Goal: Check status: Check status

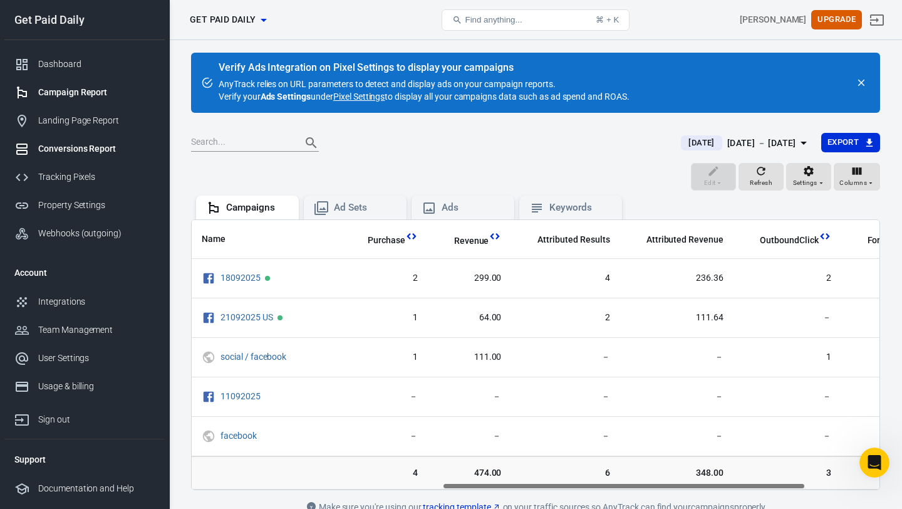
scroll to position [151, 0]
click at [63, 150] on div "Conversions Report" at bounding box center [96, 148] width 117 height 13
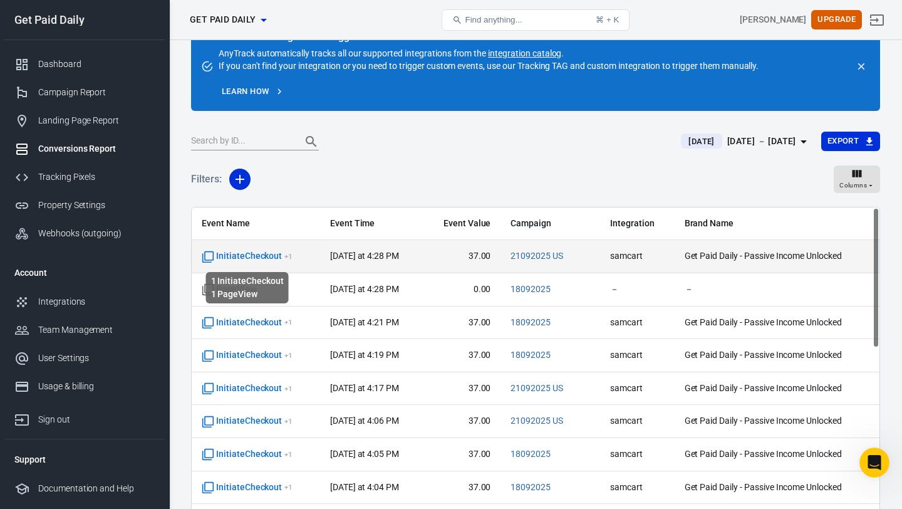
click at [263, 254] on span "InitiateCheckout + 1" at bounding box center [247, 256] width 91 height 13
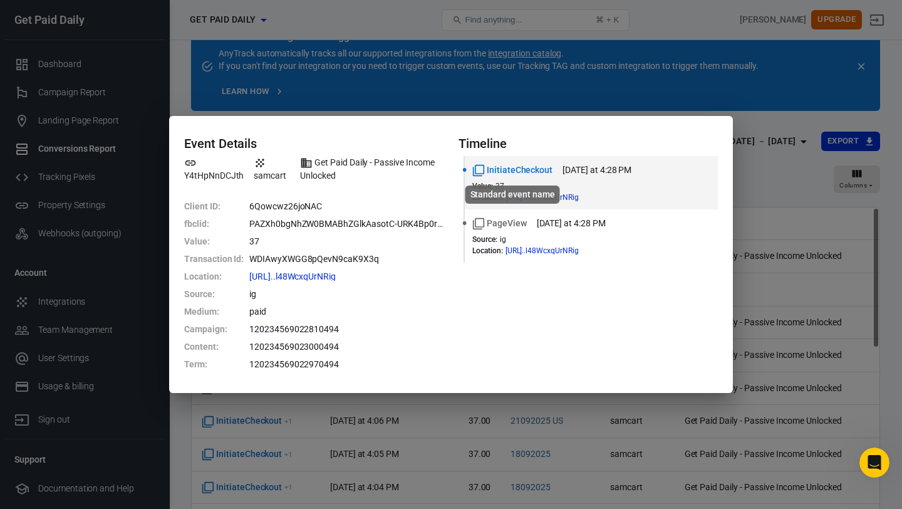
click at [491, 167] on span "InitiateCheckout" at bounding box center [513, 170] width 80 height 13
click at [680, 98] on div "Event Details Y4tHpNnDCJth samcart Get Paid Daily - Passive Income Unlocked Cli…" at bounding box center [451, 254] width 902 height 509
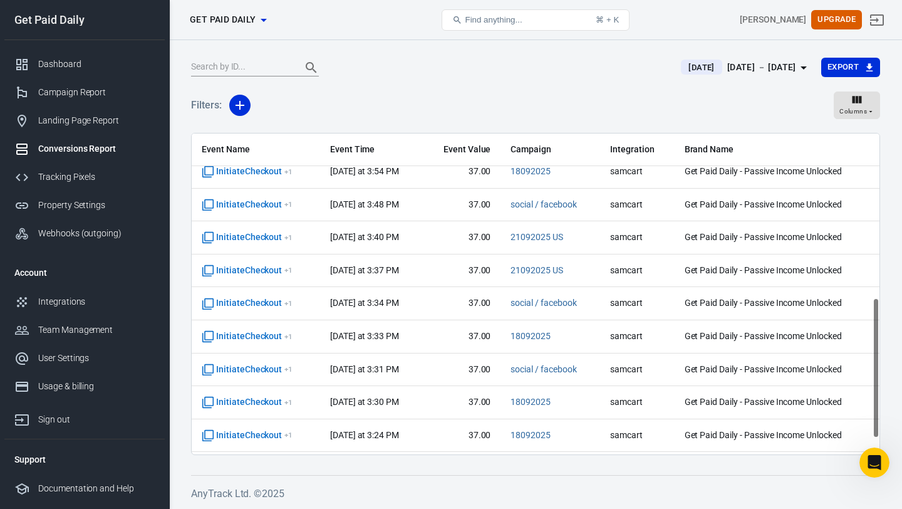
scroll to position [410, 0]
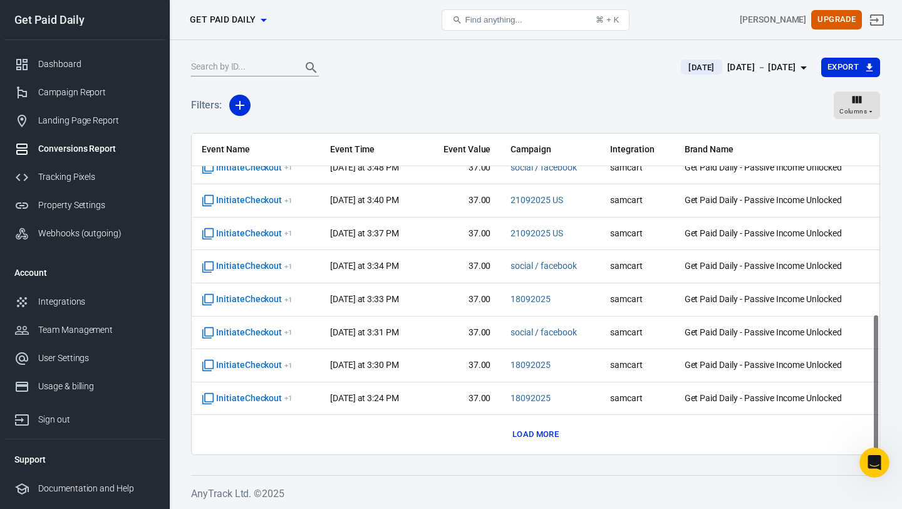
click at [533, 432] on button "Load more" at bounding box center [535, 434] width 53 height 19
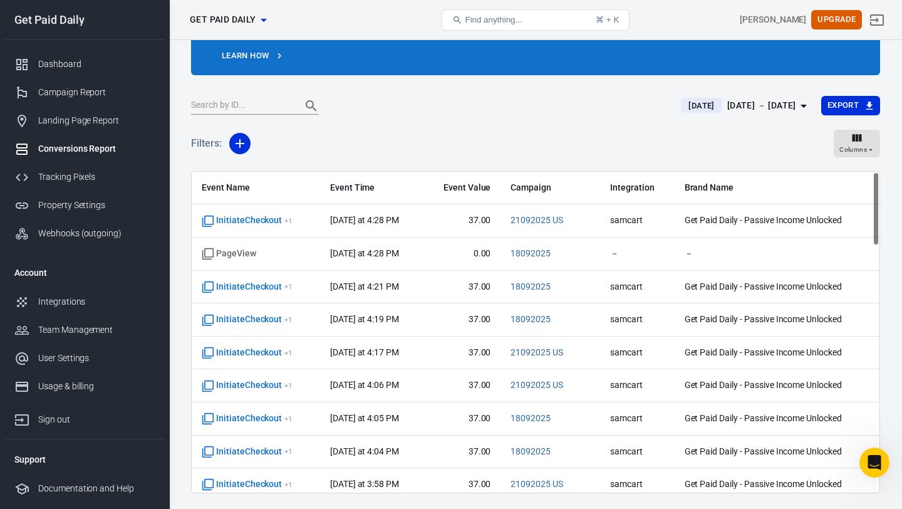
scroll to position [0, 0]
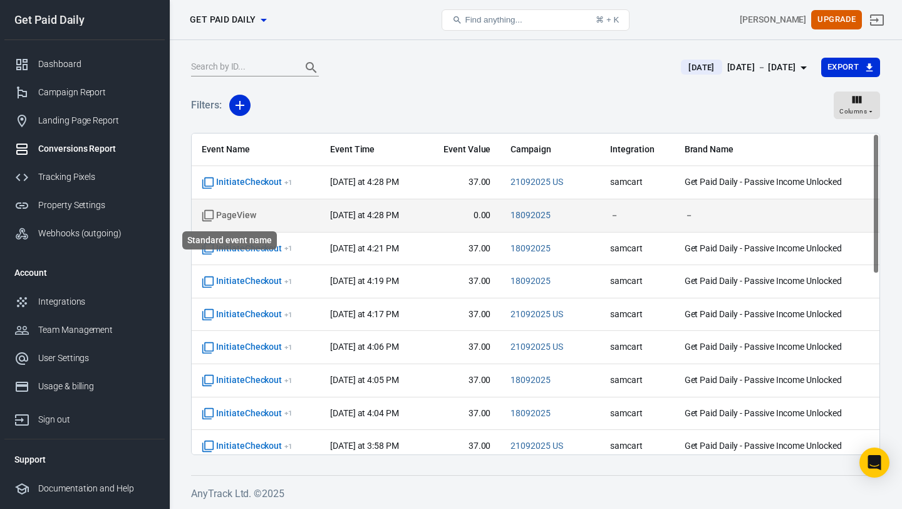
click at [246, 217] on span "PageView" at bounding box center [229, 215] width 55 height 13
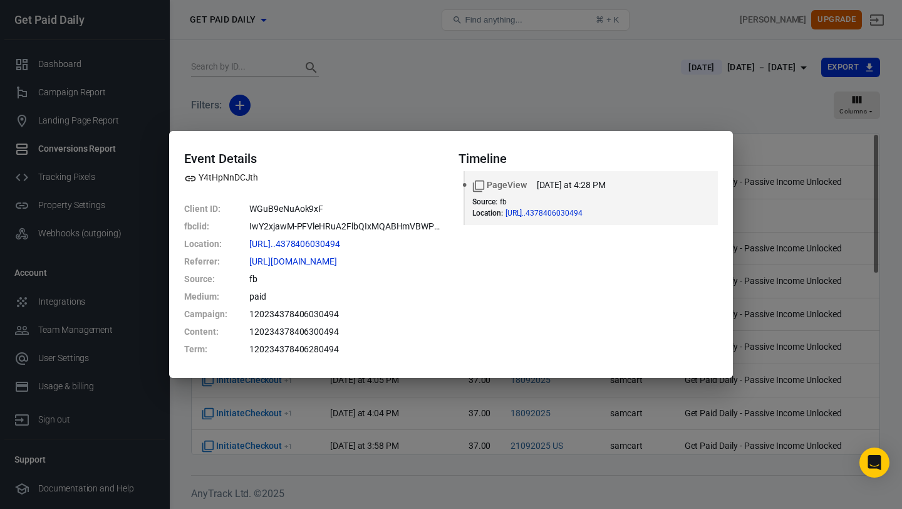
click at [666, 111] on div "Event Details Y4tHpNnDCJth Client ID : WGuB9eNuAok9xF fbclid : IwY2xjawM-PFVleH…" at bounding box center [451, 254] width 902 height 509
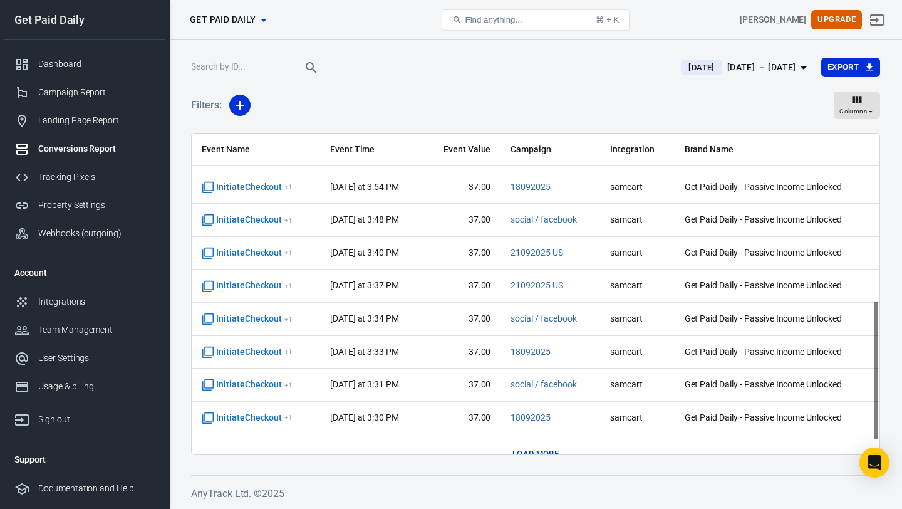
scroll to position [410, 0]
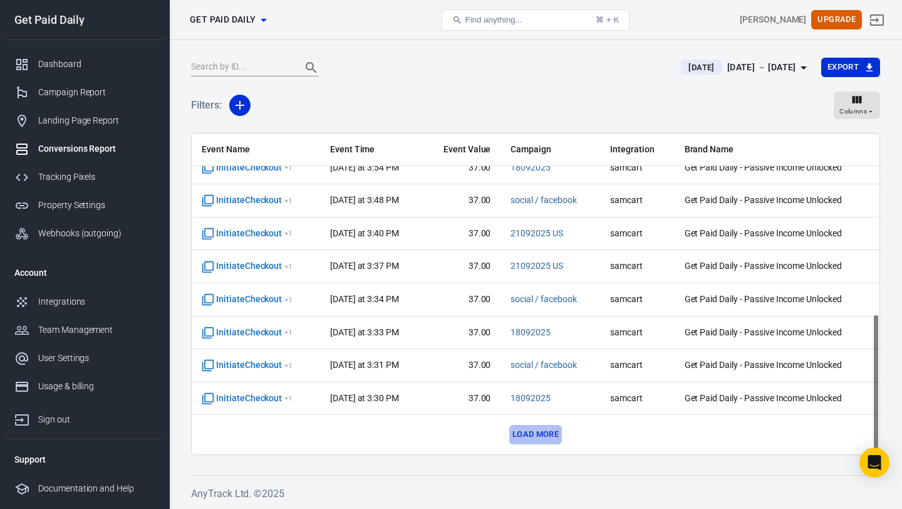
click at [525, 433] on button "Load more" at bounding box center [535, 434] width 53 height 19
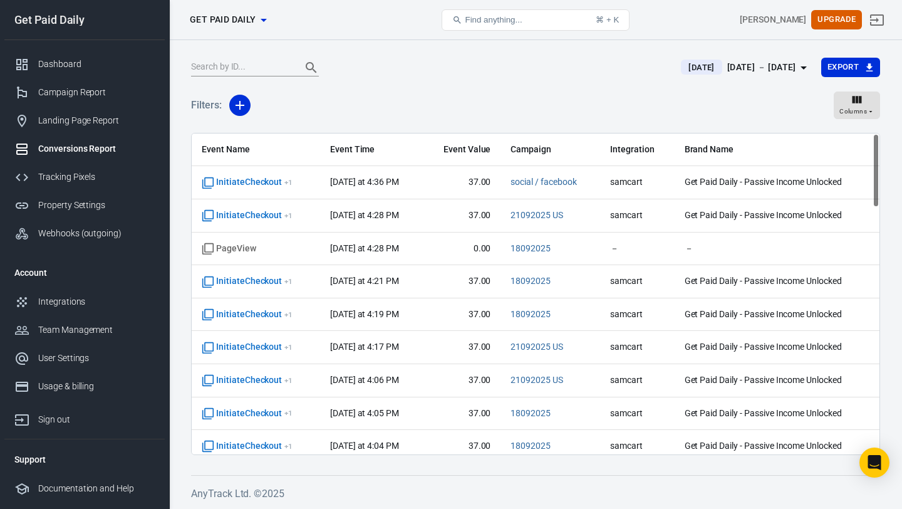
scroll to position [0, 0]
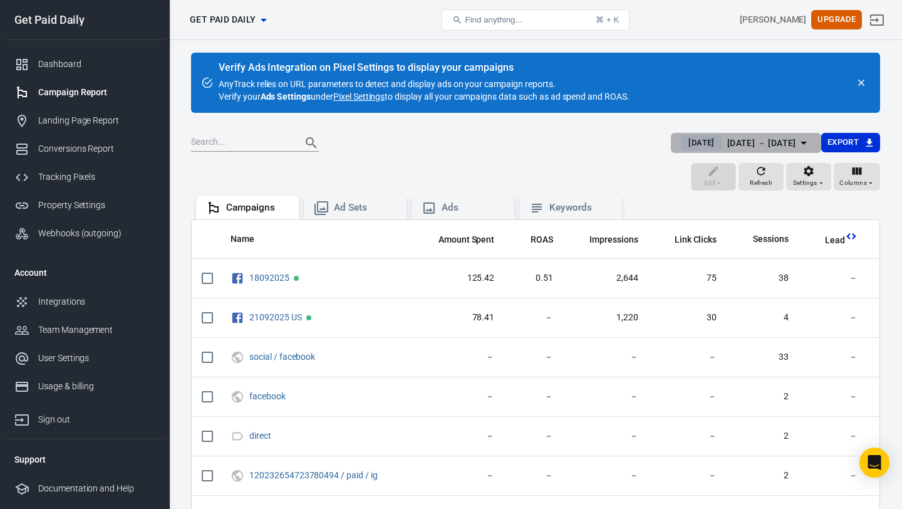
click at [765, 142] on div "[DATE] － [DATE]" at bounding box center [762, 143] width 69 height 16
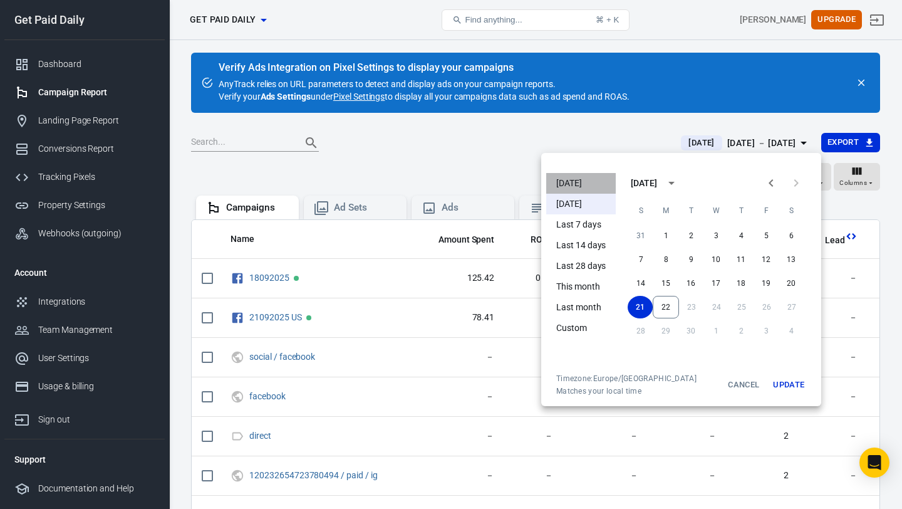
click at [593, 184] on li "[DATE]" at bounding box center [581, 183] width 70 height 21
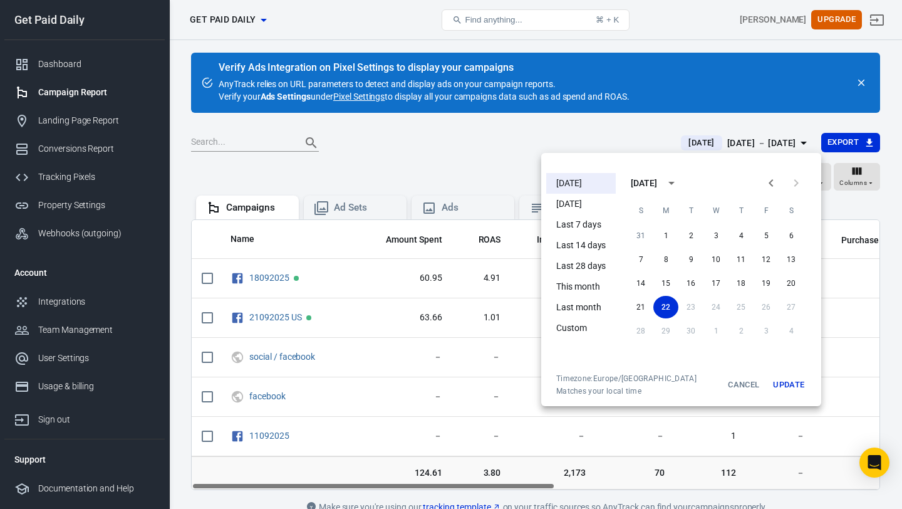
click at [451, 170] on div at bounding box center [451, 254] width 902 height 509
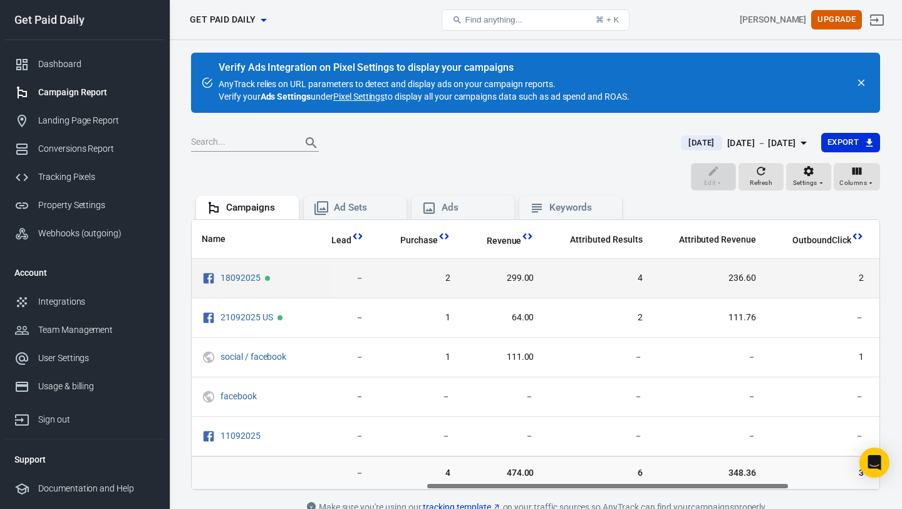
scroll to position [0, 443]
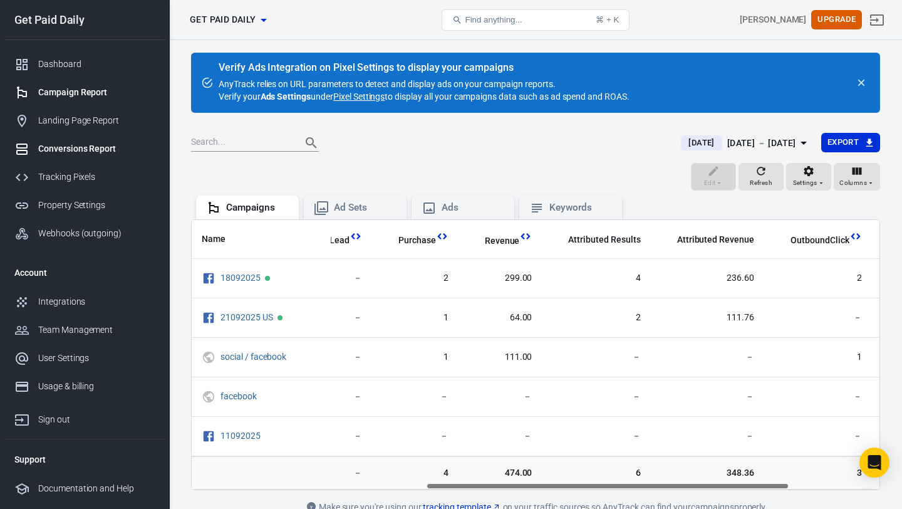
click at [120, 150] on div "Conversions Report" at bounding box center [96, 148] width 117 height 13
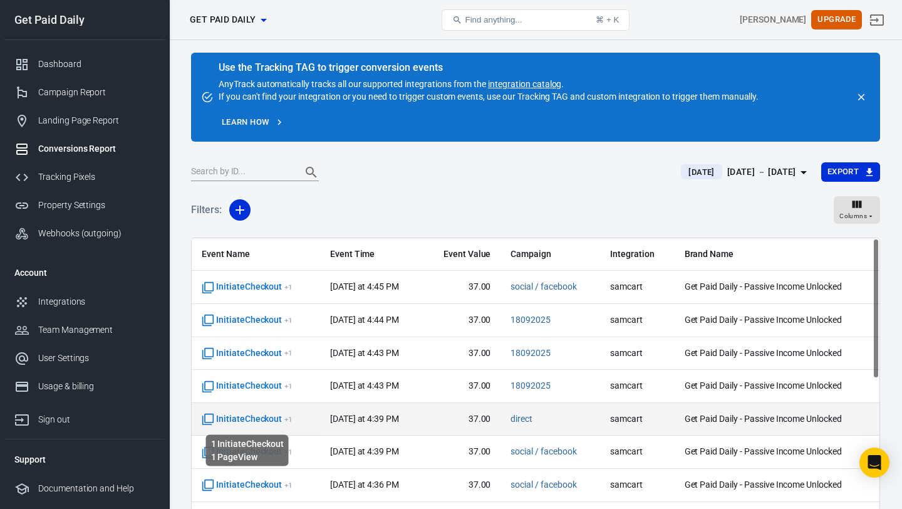
click at [253, 416] on span "InitiateCheckout + 1" at bounding box center [247, 419] width 91 height 13
